Goal: Check status

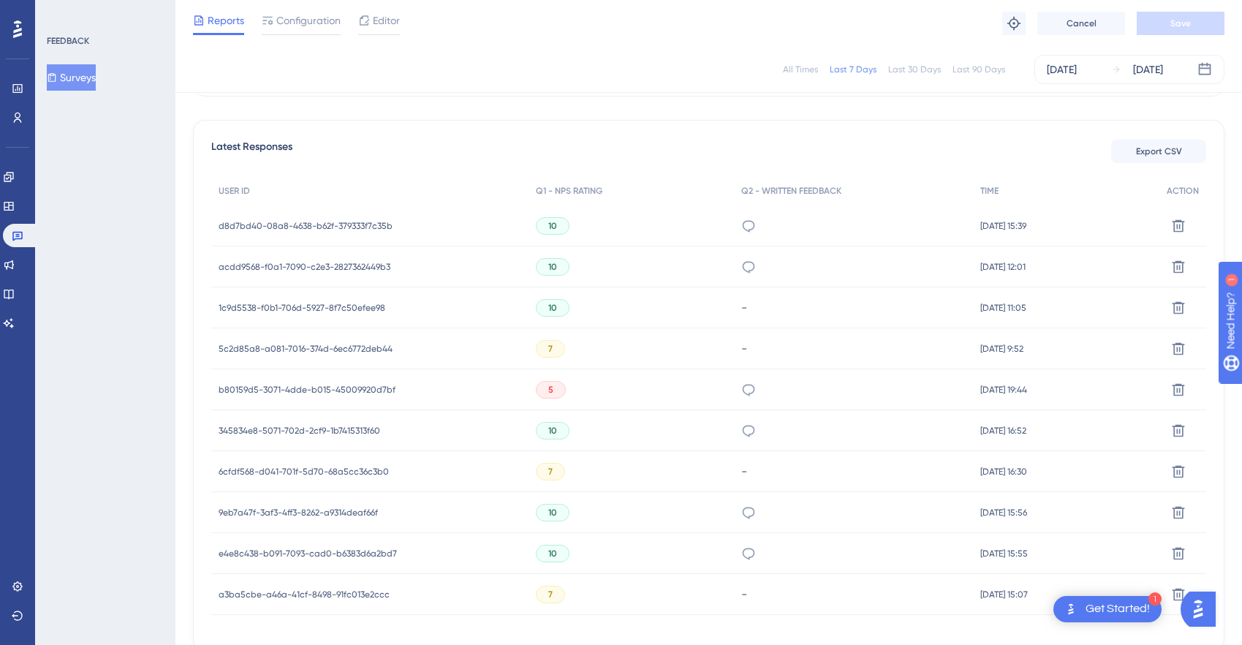
click at [341, 306] on span "1c9d5538-f0b1-706d-5927-8f7c50efee98" at bounding box center [302, 308] width 167 height 12
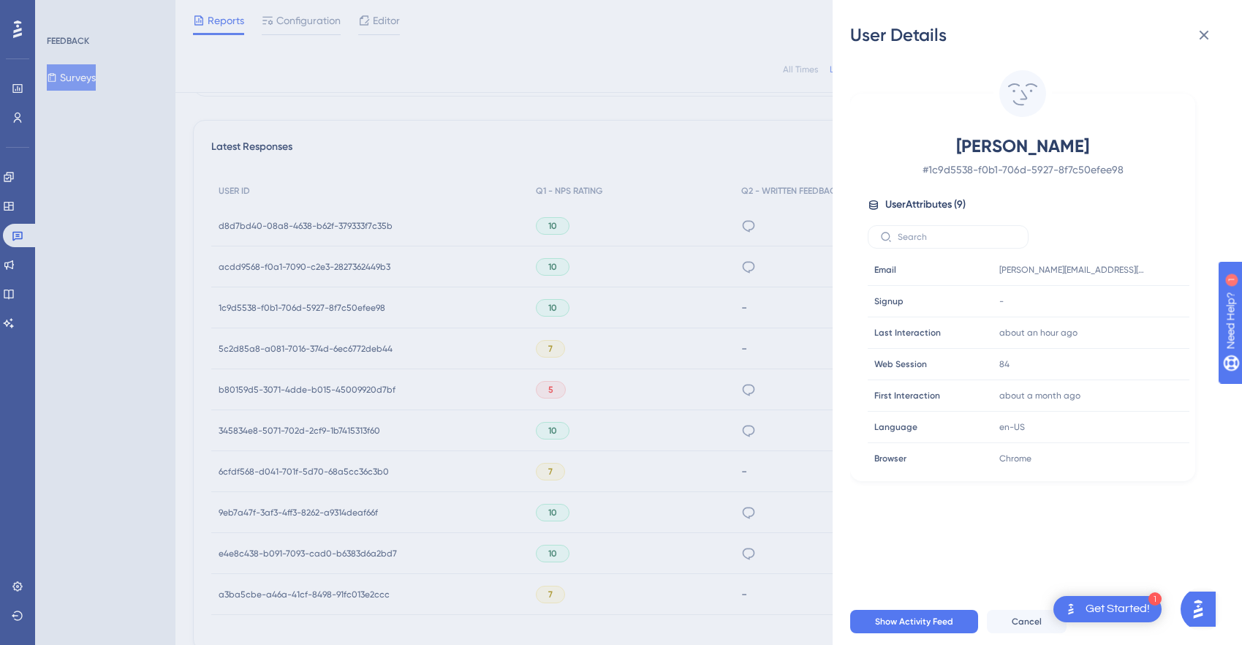
click at [732, 148] on div "User Details [PERSON_NAME] # 1c9d5538-f0b1-706d-5927-8f7c50efee98 User Attribut…" at bounding box center [621, 322] width 1242 height 645
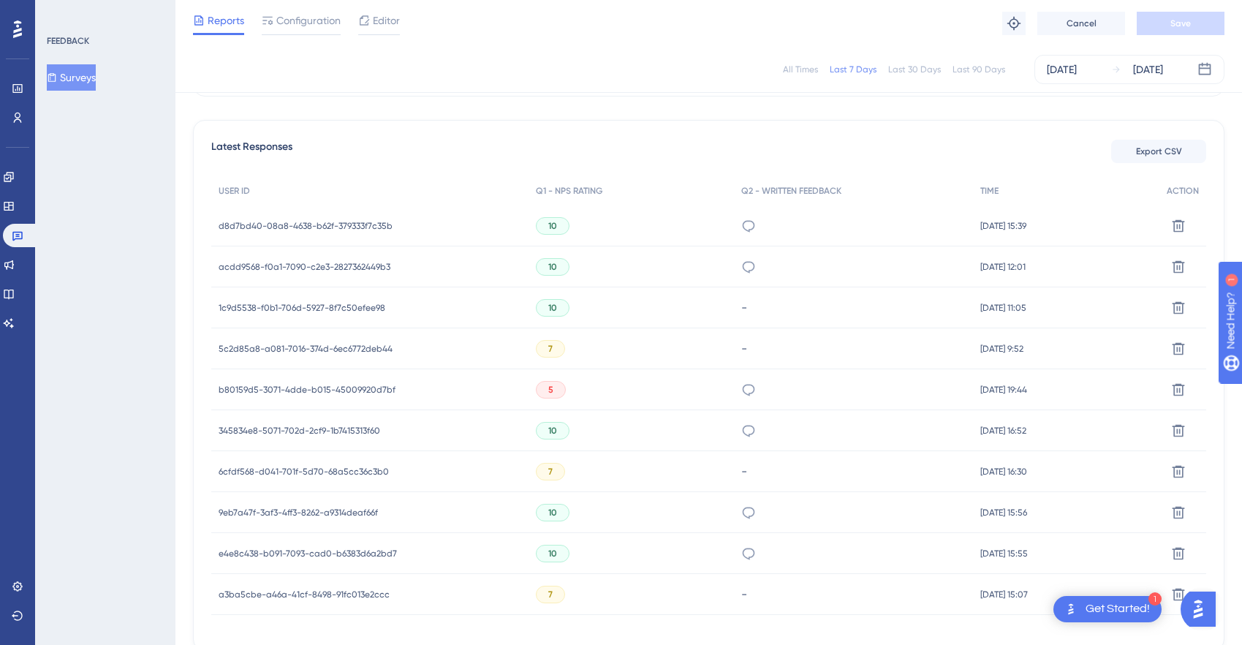
click at [330, 270] on span "acdd9568-f0a1-7090-c2e3-2827362449b3" at bounding box center [305, 267] width 172 height 12
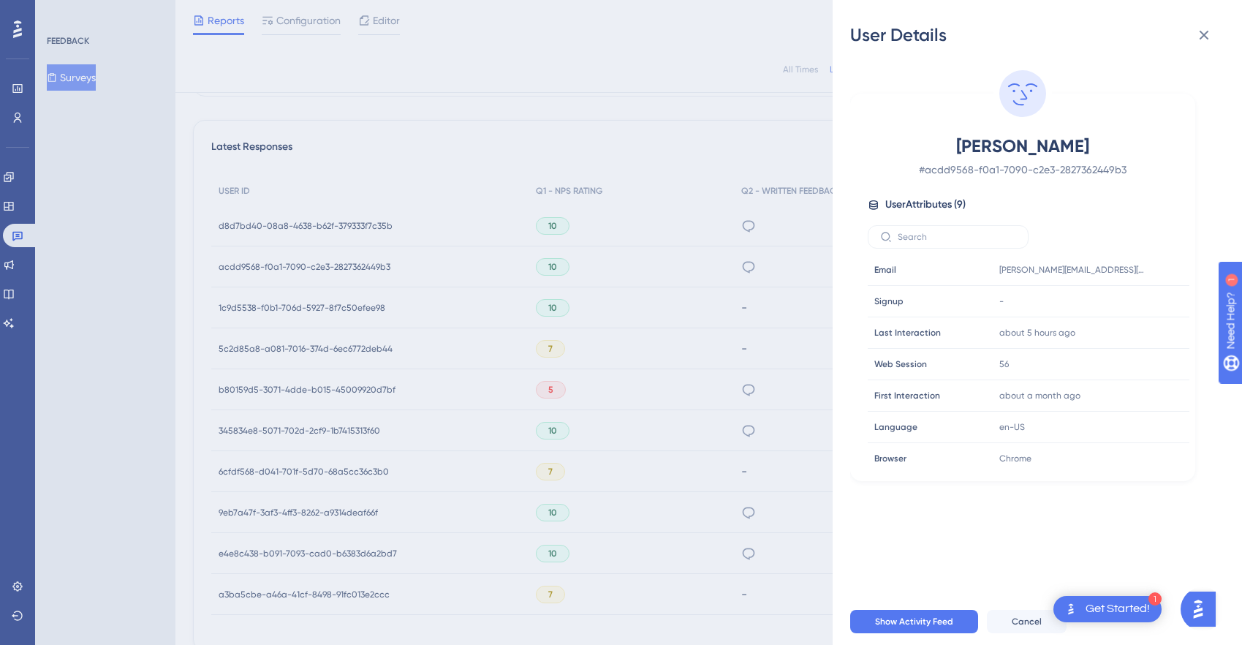
click at [400, 219] on div "User Details Nicole Galeotalanza # acdd9568-f0a1-7090-c2e3-2827362449b3 User At…" at bounding box center [621, 322] width 1242 height 645
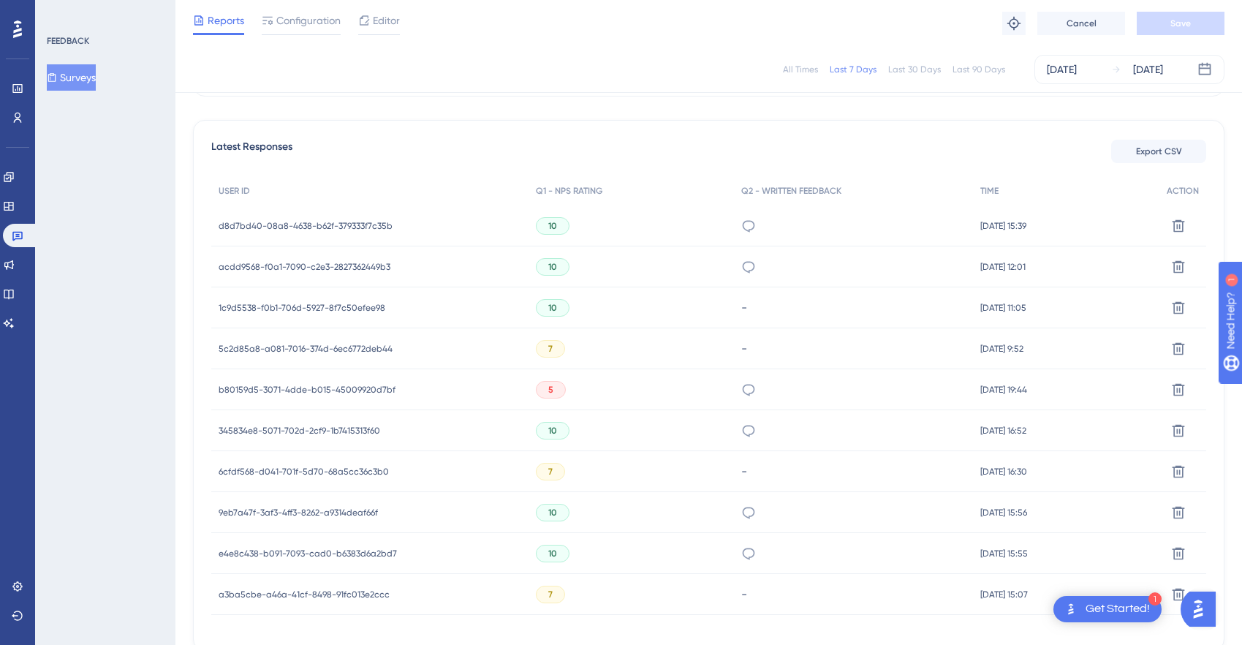
click at [341, 226] on span "d8d7bd40-08a8-4638-b62f-379333f7c35b" at bounding box center [306, 226] width 174 height 12
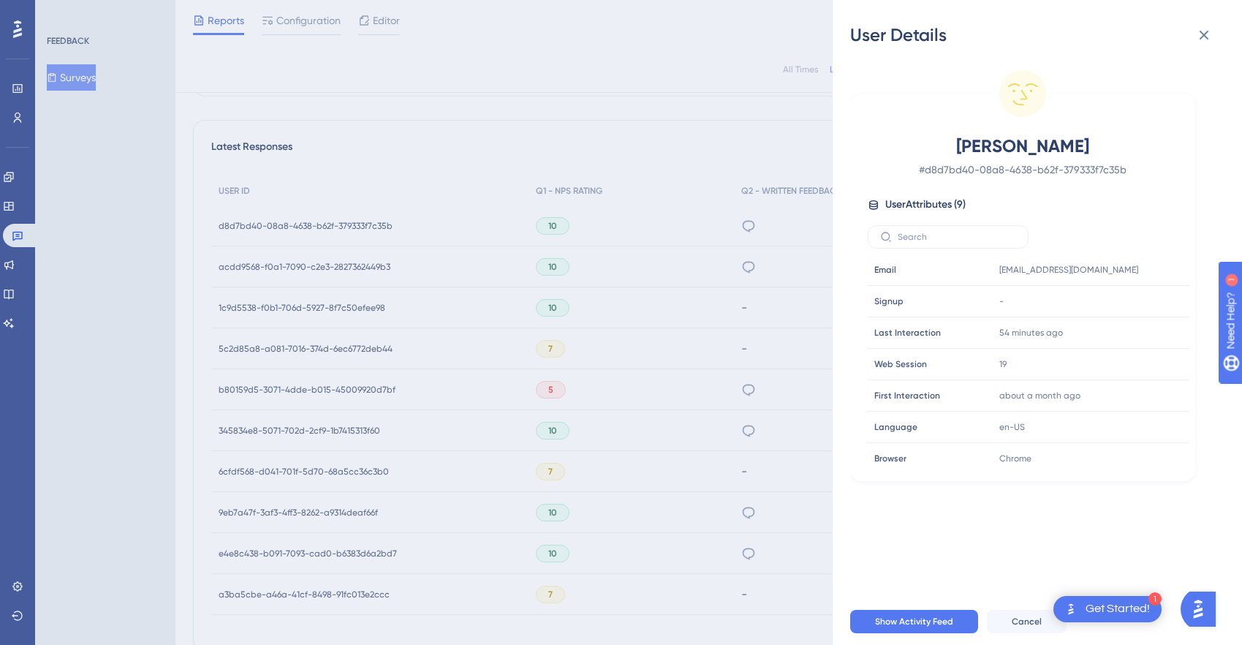
drag, startPoint x: 485, startPoint y: 213, endPoint x: 500, endPoint y: 213, distance: 15.4
click at [487, 214] on div "User Details Jamie Irvine # d8d7bd40-08a8-4638-b62f-379333f7c35b User Attribute…" at bounding box center [621, 322] width 1242 height 645
